Goal: Complete application form

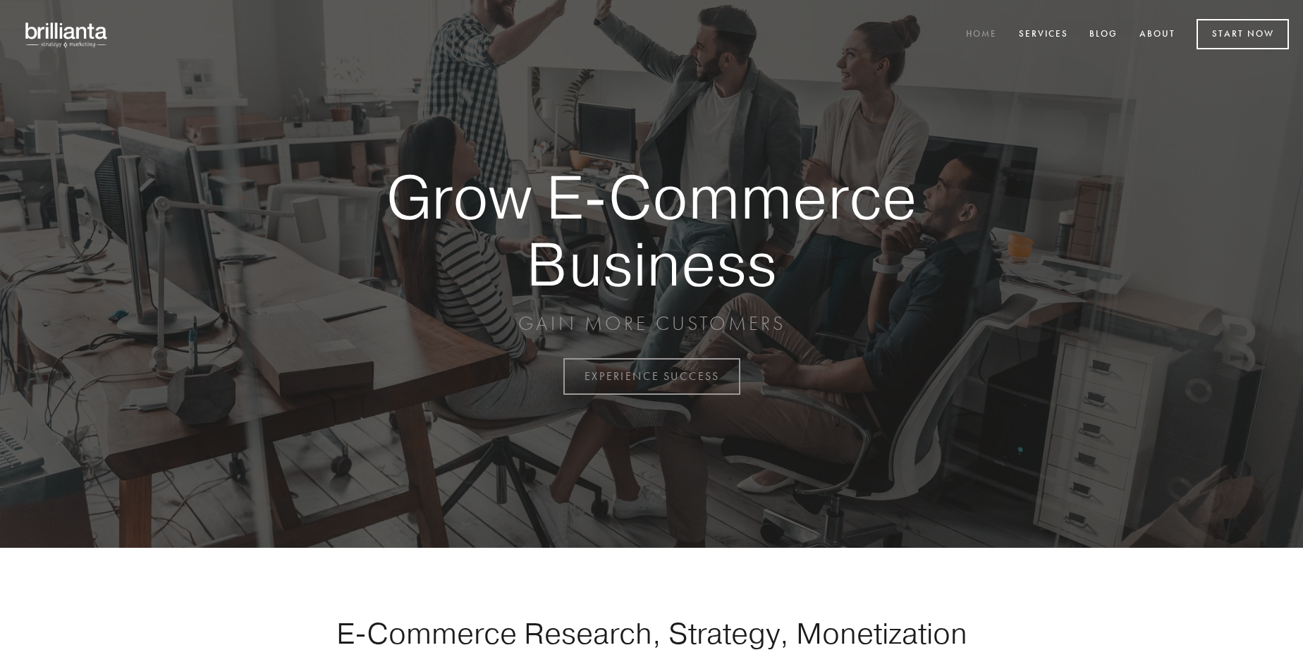
scroll to position [3696, 0]
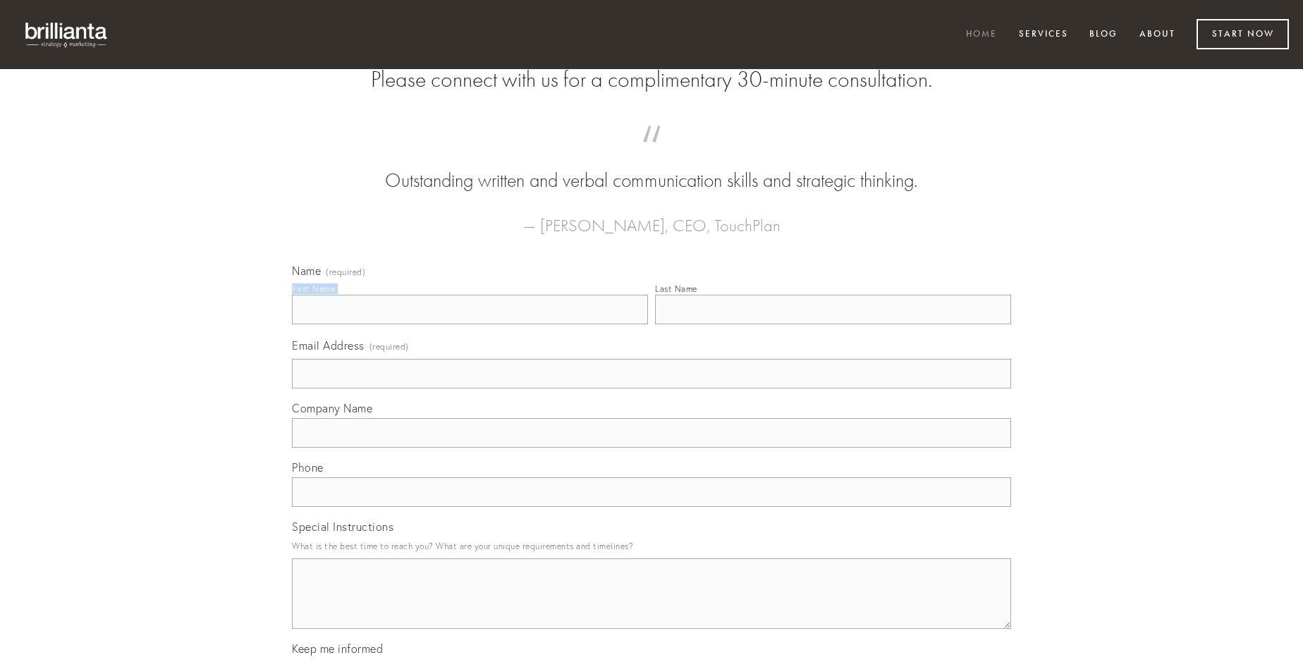
type input "[PERSON_NAME]"
click at [833, 324] on input "Last Name" at bounding box center [833, 310] width 356 height 30
type input "[PERSON_NAME]"
click at [651, 388] on input "Email Address (required)" at bounding box center [651, 374] width 719 height 30
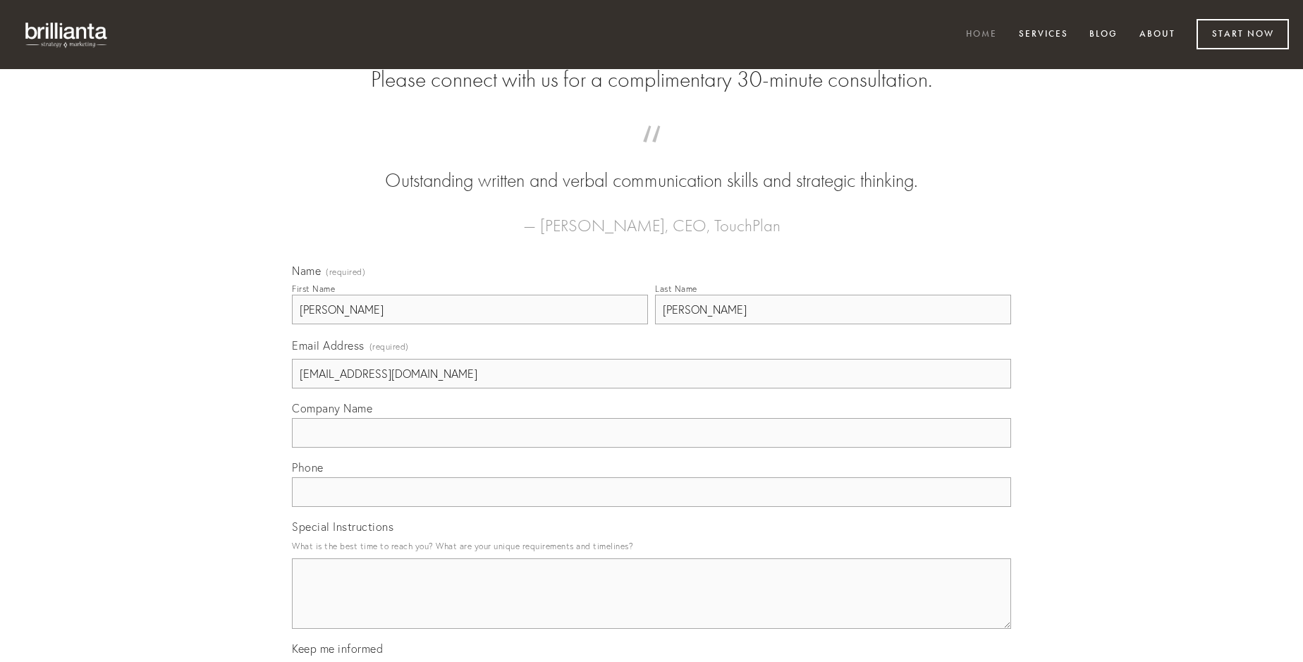
type input "[EMAIL_ADDRESS][DOMAIN_NAME]"
click at [651, 448] on input "Company Name" at bounding box center [651, 433] width 719 height 30
type input "careo"
click at [651, 507] on input "text" at bounding box center [651, 492] width 719 height 30
click at [651, 606] on textarea "Special Instructions" at bounding box center [651, 593] width 719 height 71
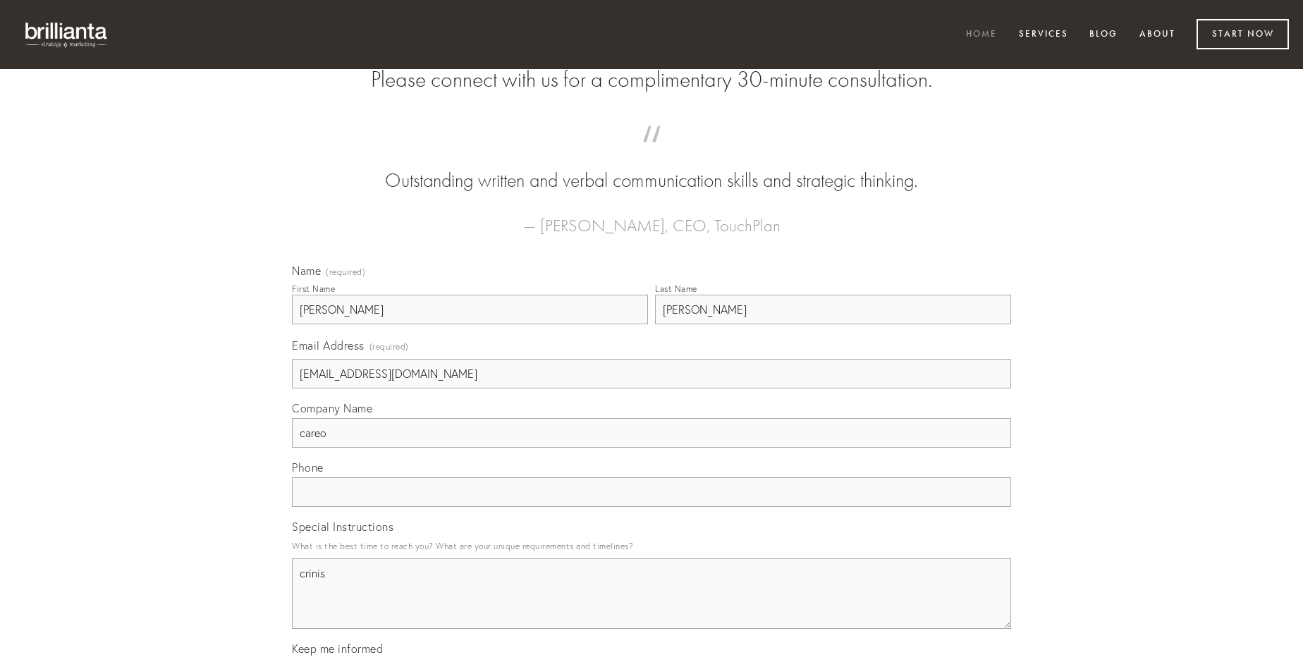
type textarea "crinis"
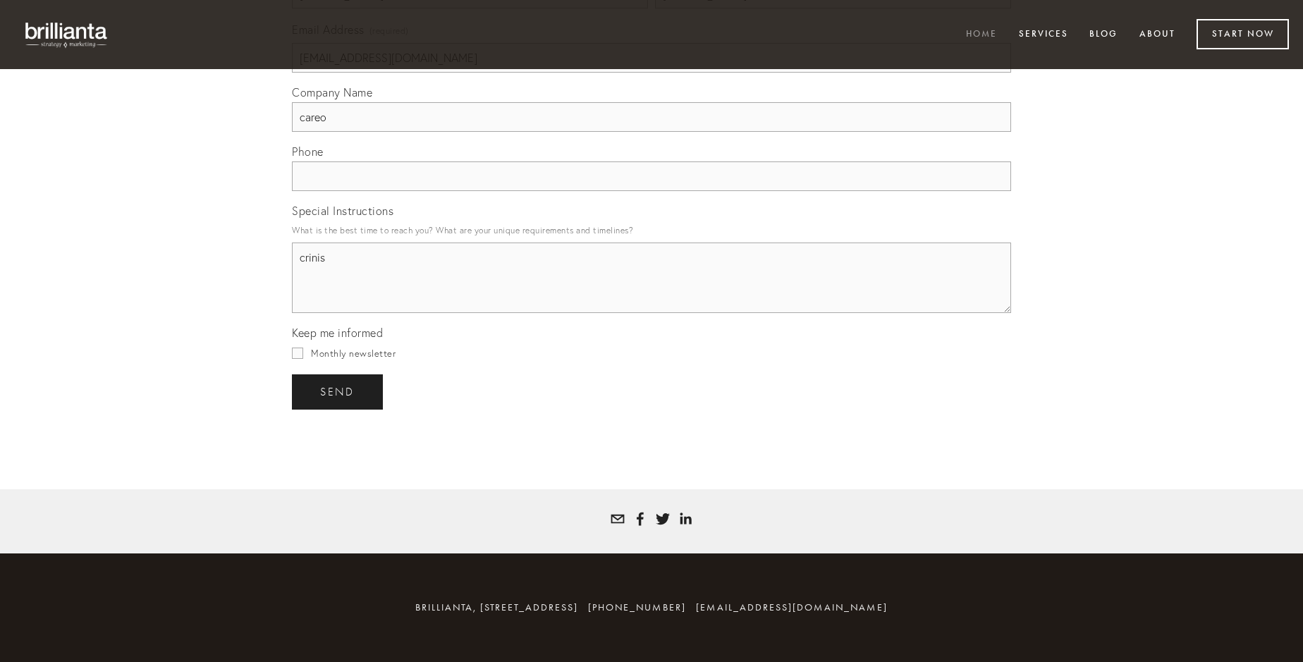
click at [338, 391] on span "send" at bounding box center [337, 392] width 35 height 13
